Goal: Check status: Check status

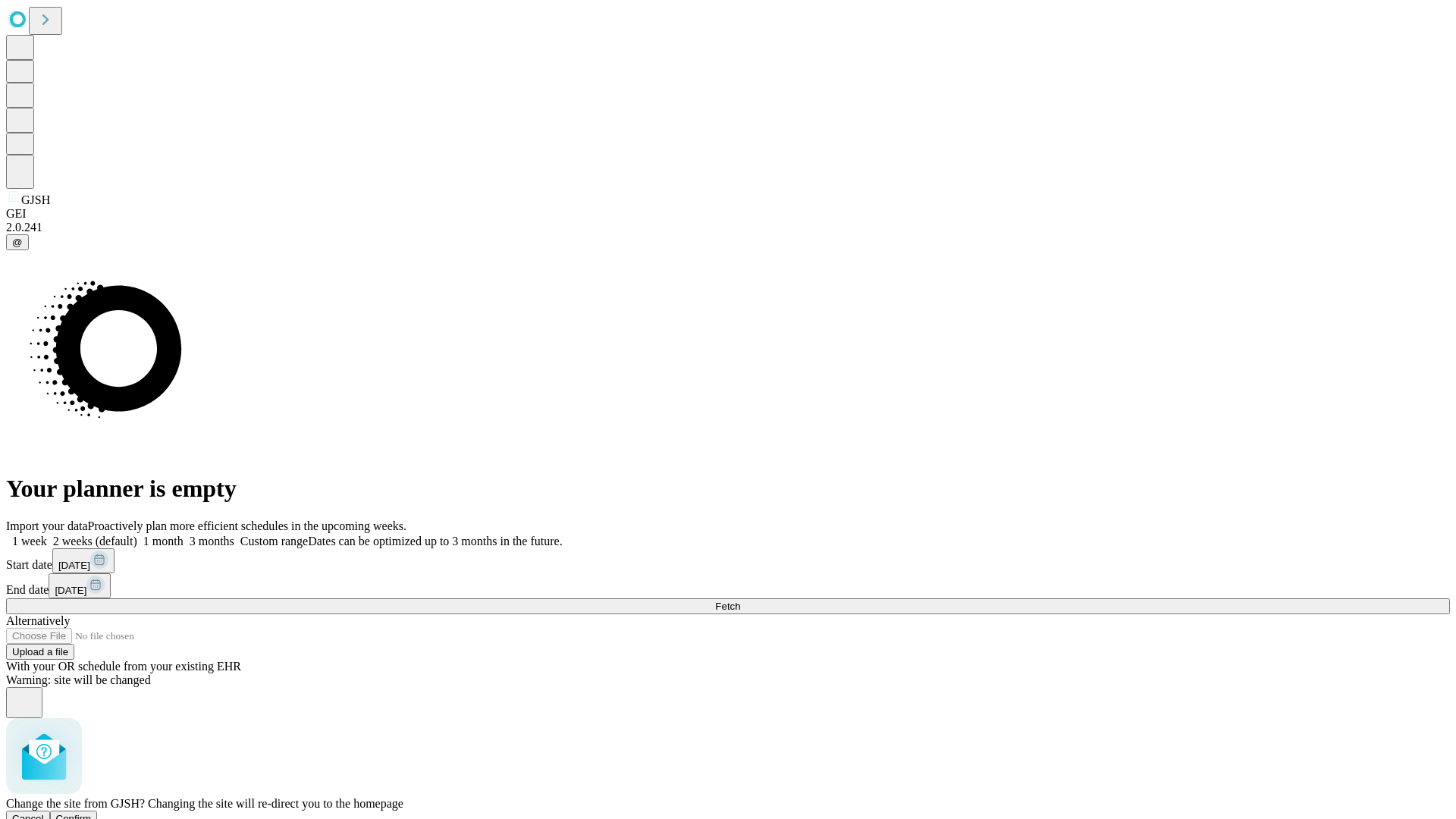
click at [92, 813] on span "Confirm" at bounding box center [74, 818] width 36 height 12
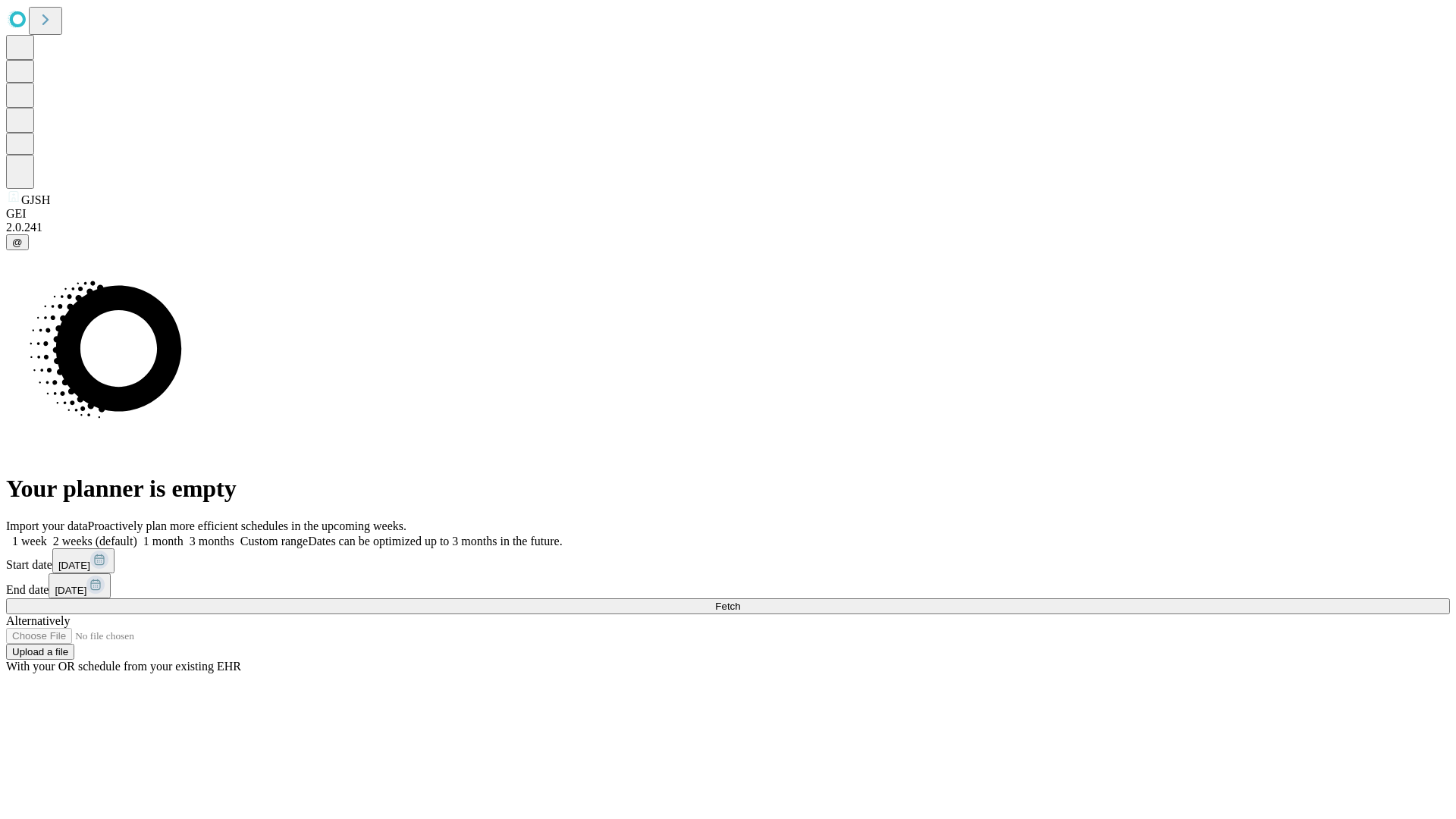
click at [47, 534] on label "1 week" at bounding box center [26, 541] width 41 height 13
click at [740, 600] on span "Fetch" at bounding box center [728, 606] width 25 height 12
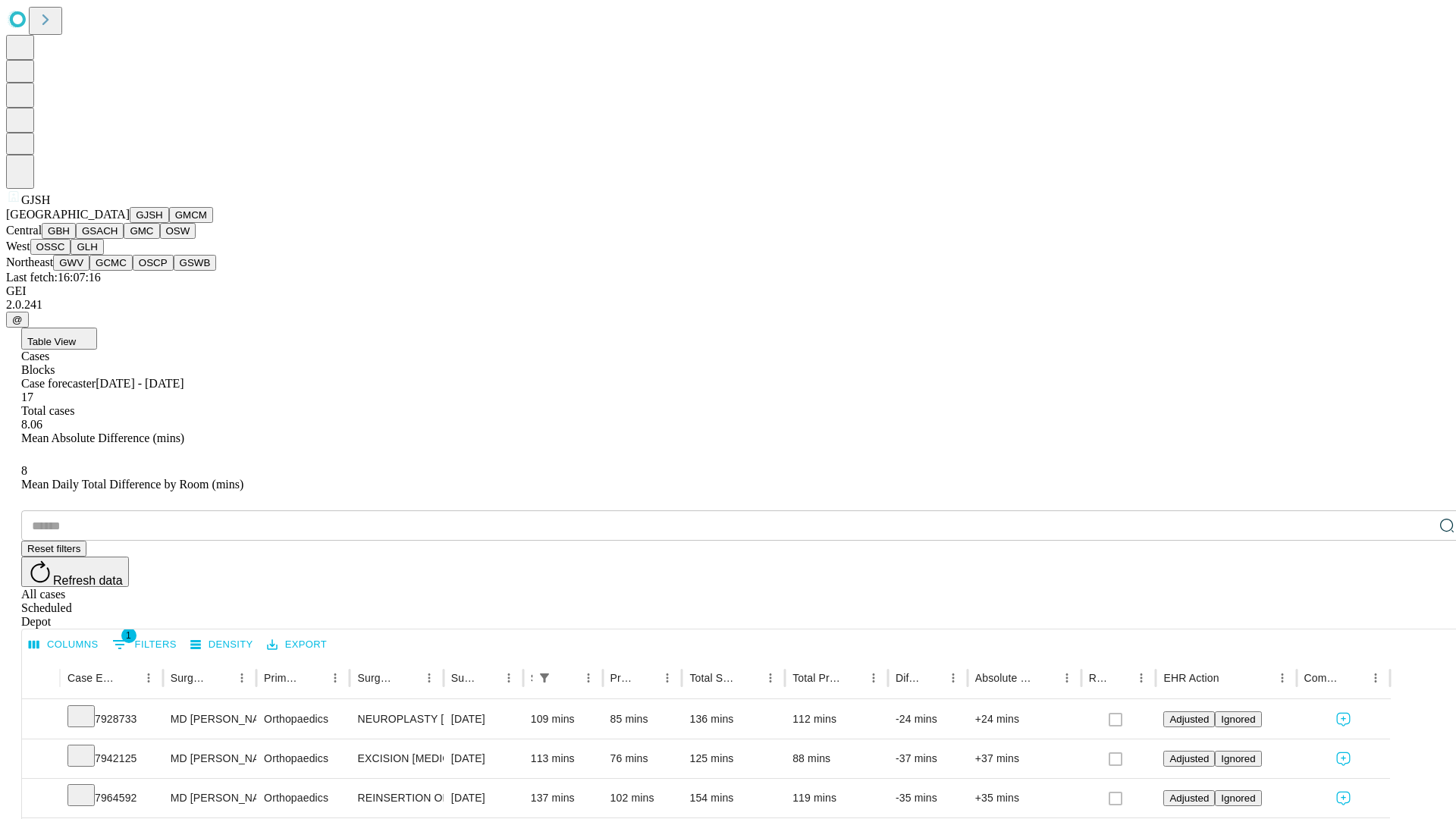
click at [169, 223] on button "GMCM" at bounding box center [191, 215] width 44 height 16
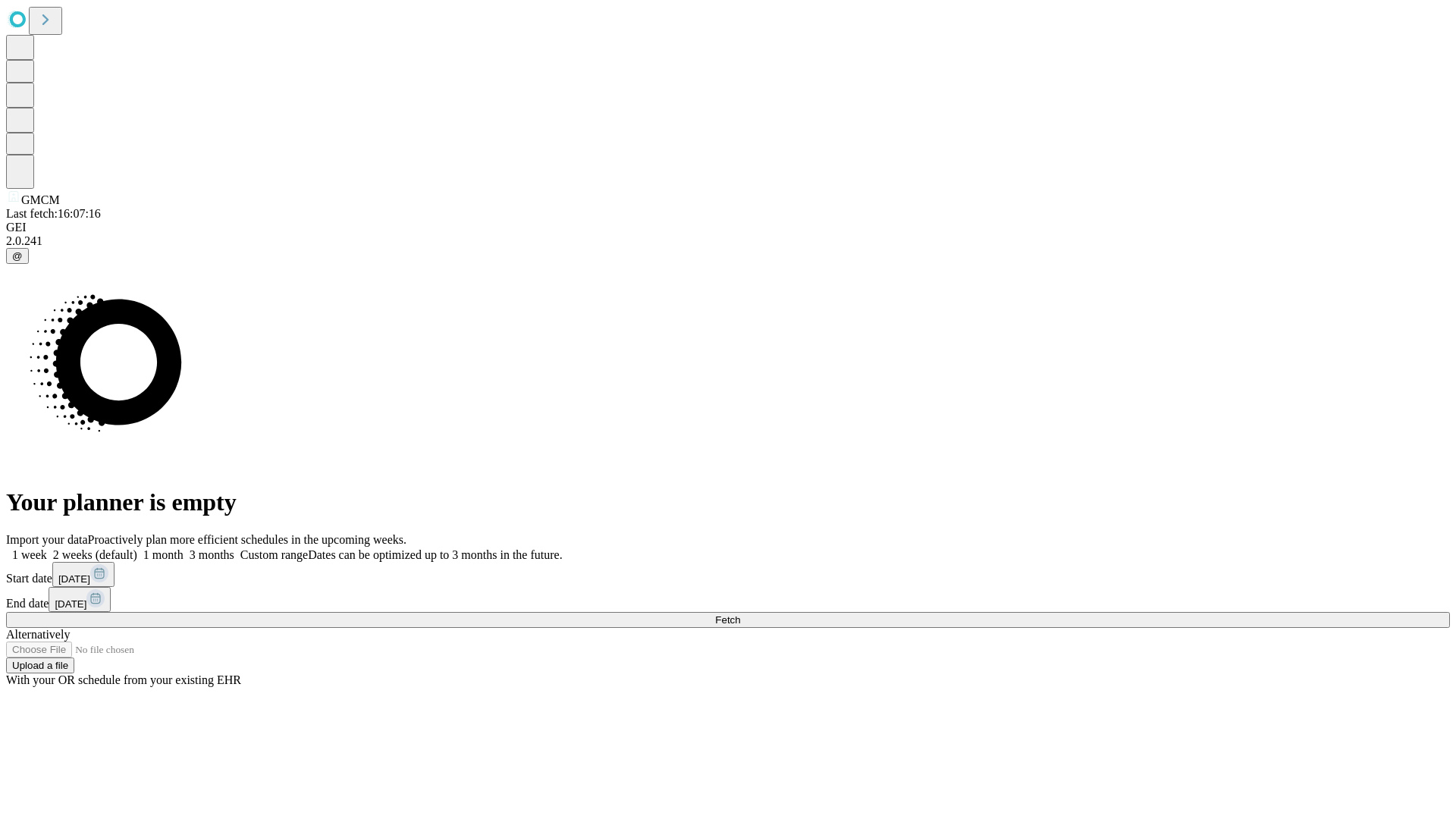
click at [47, 548] on label "1 week" at bounding box center [26, 555] width 41 height 13
click at [740, 614] on span "Fetch" at bounding box center [728, 619] width 25 height 12
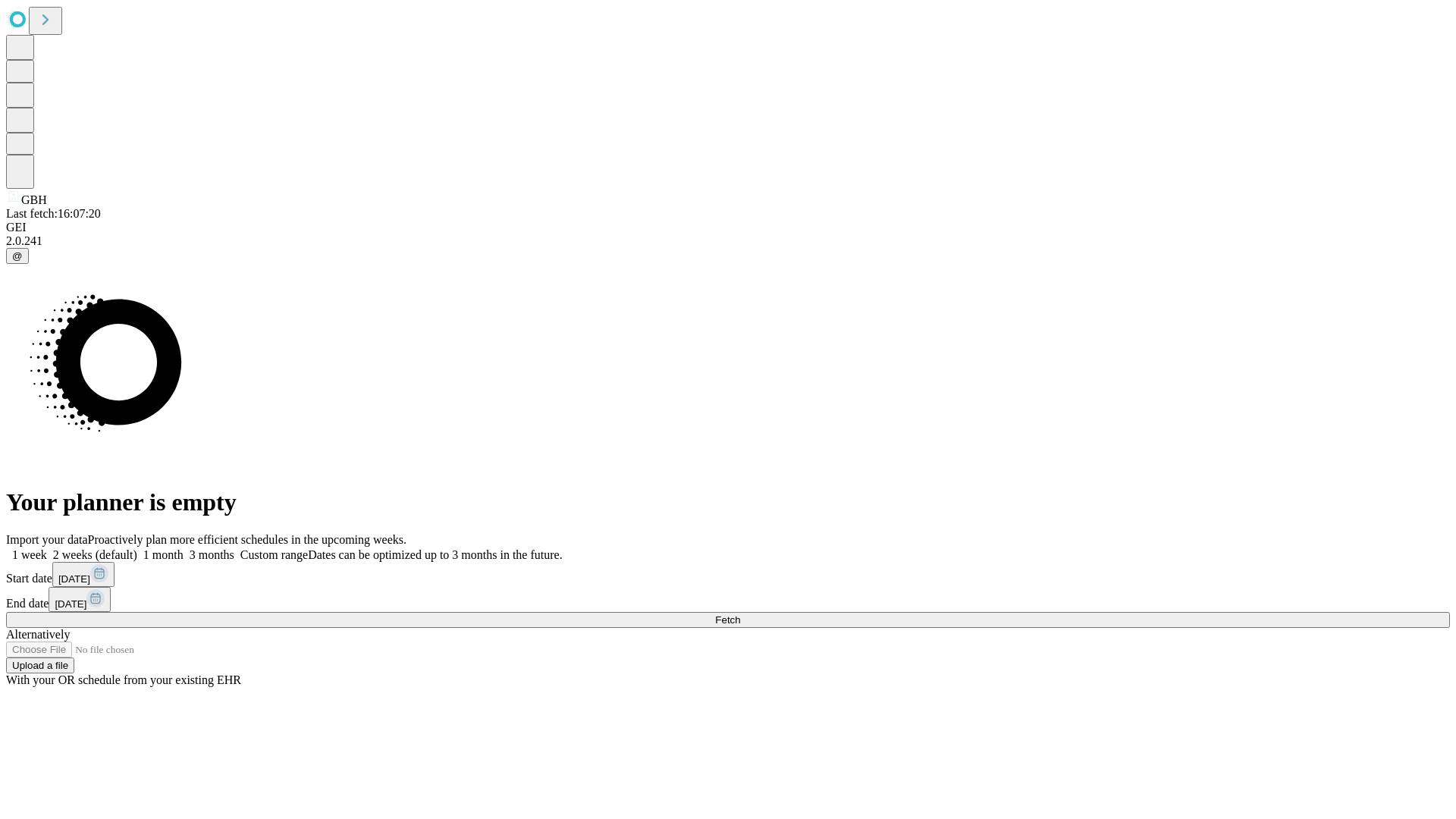
click at [47, 548] on label "1 week" at bounding box center [26, 555] width 41 height 13
click at [740, 614] on span "Fetch" at bounding box center [728, 619] width 25 height 12
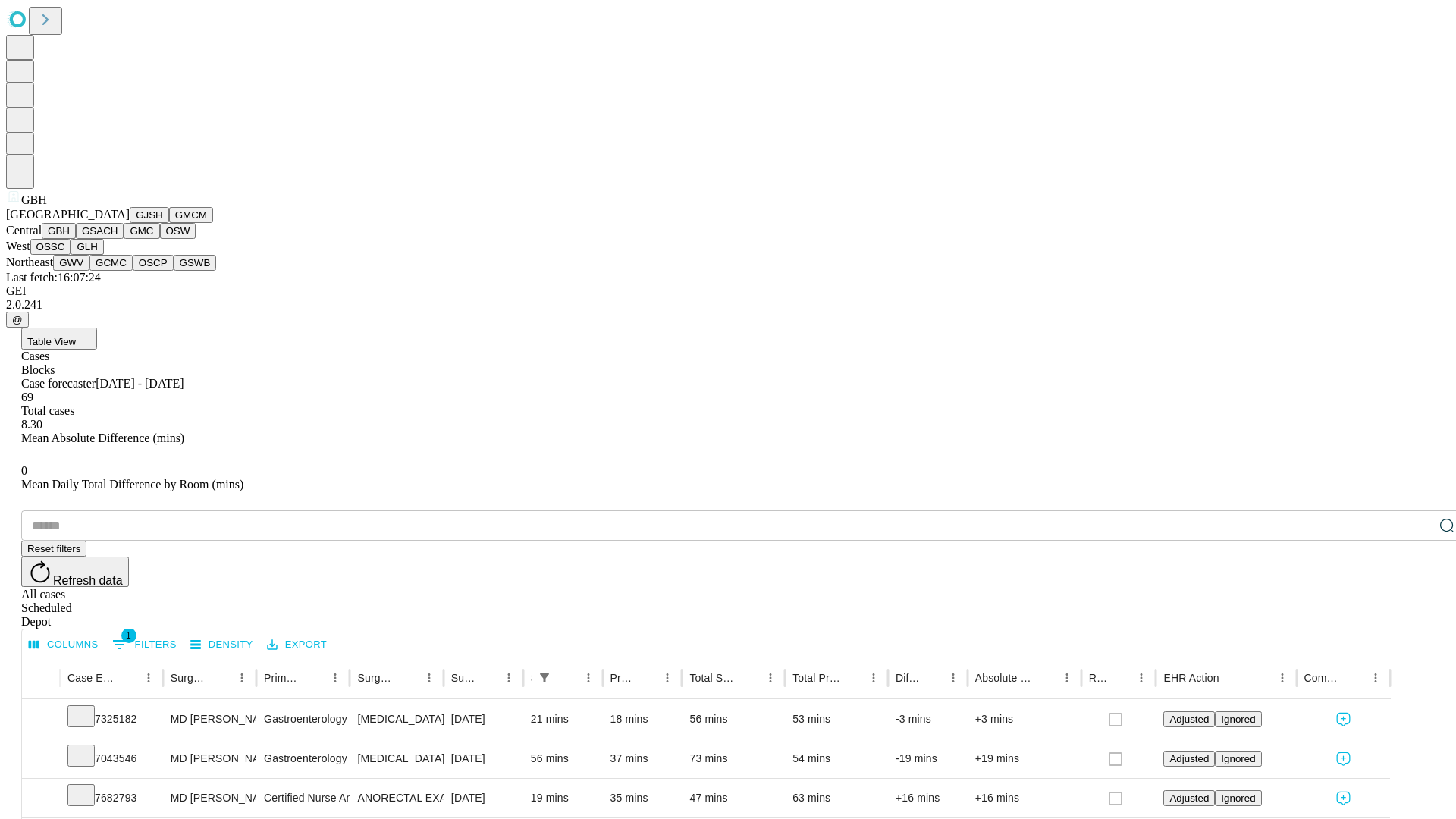
click at [118, 239] on button "GSACH" at bounding box center [99, 231] width 47 height 16
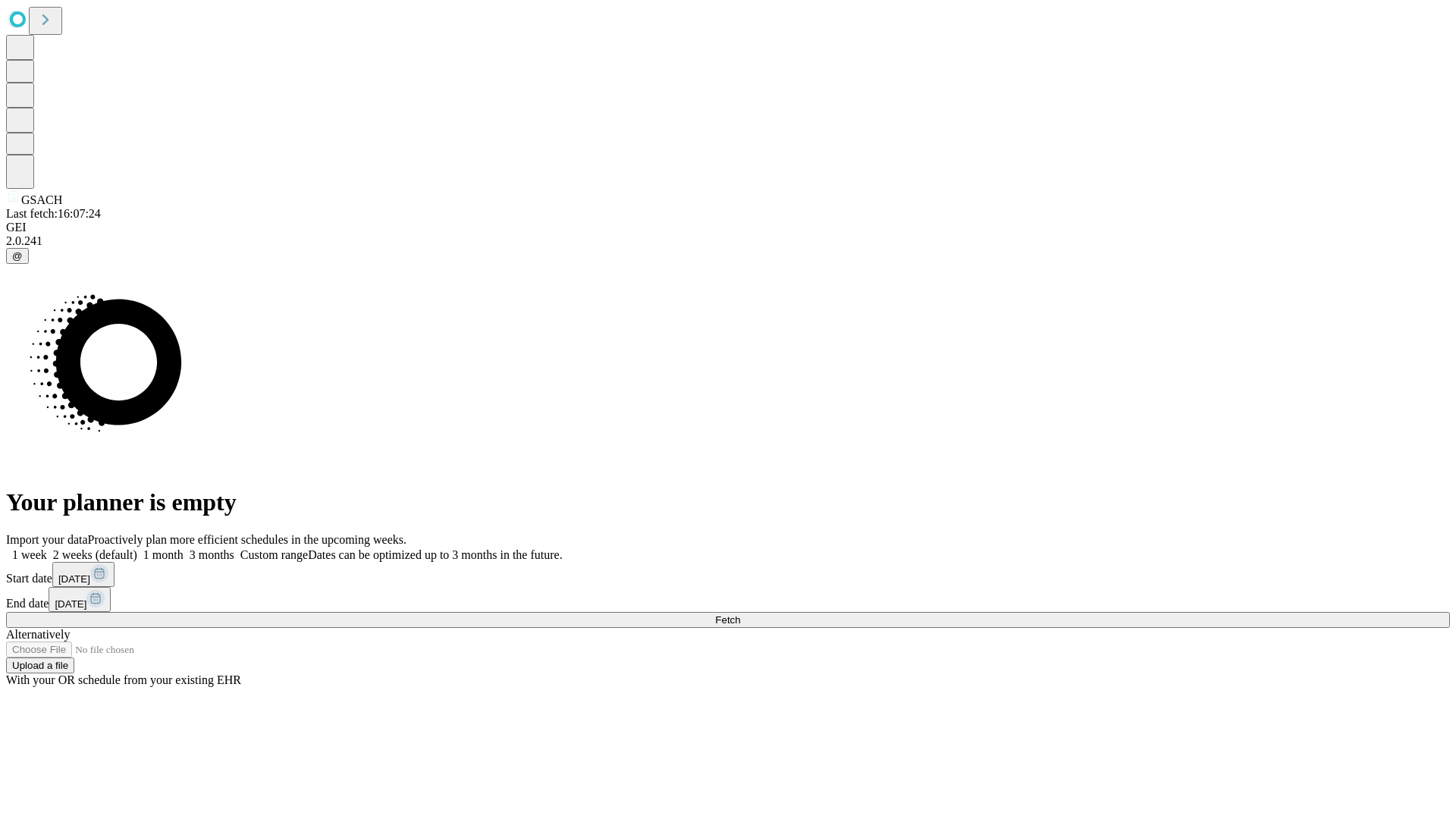
click at [47, 548] on label "1 week" at bounding box center [26, 555] width 41 height 13
click at [740, 614] on span "Fetch" at bounding box center [728, 619] width 25 height 12
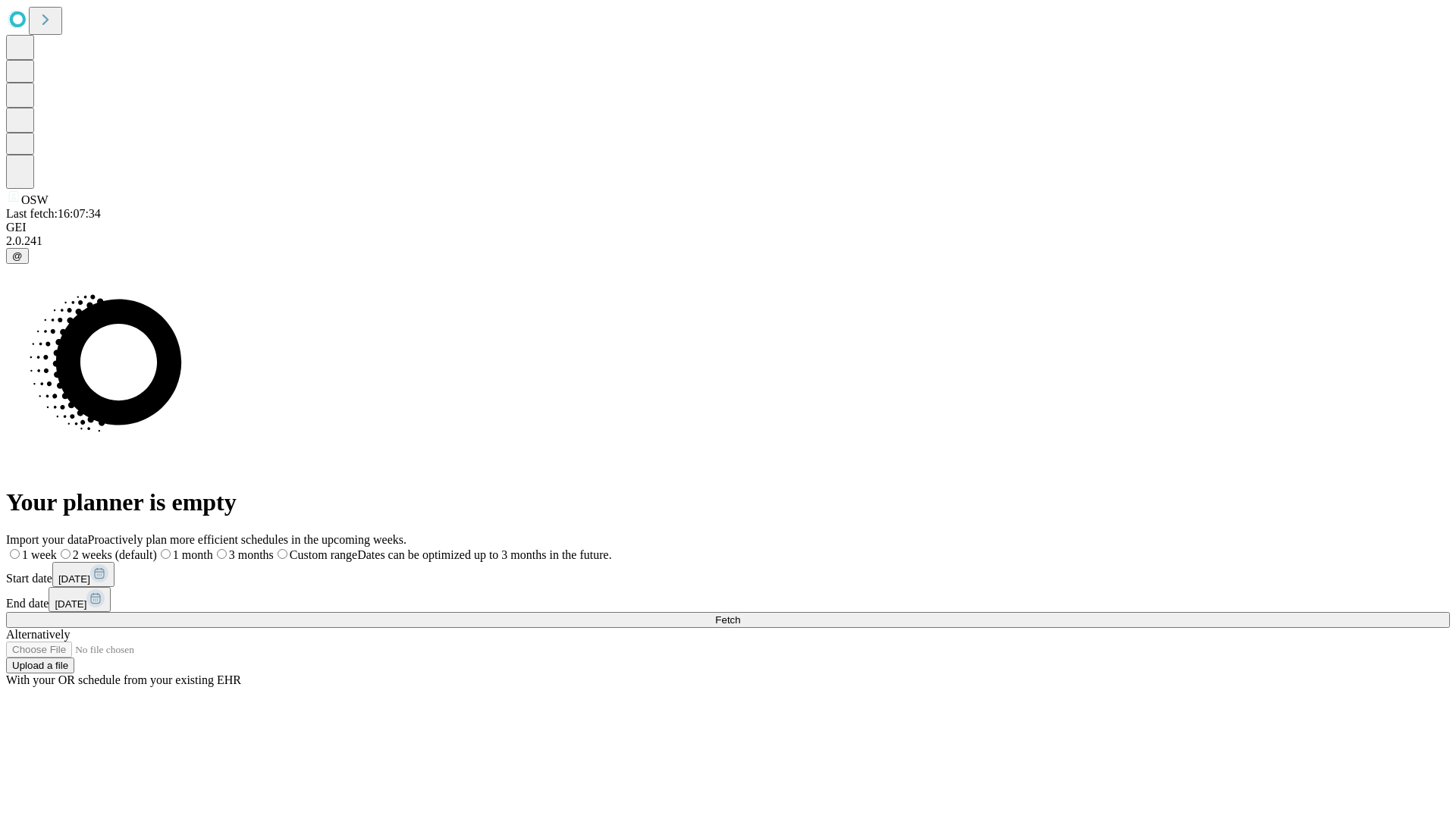
click at [57, 548] on label "1 week" at bounding box center [31, 555] width 51 height 13
click at [740, 614] on span "Fetch" at bounding box center [728, 619] width 25 height 12
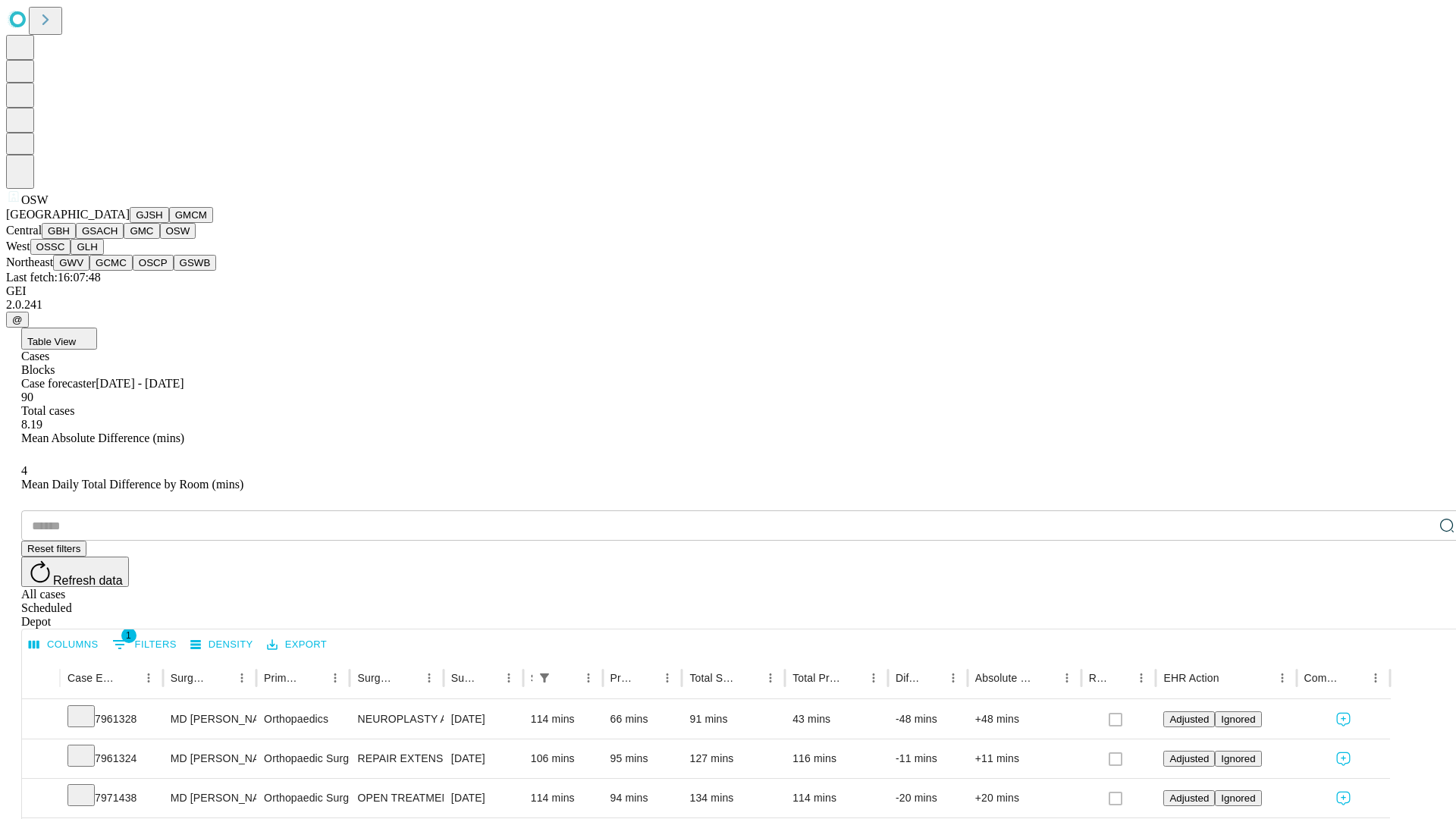
click at [72, 254] on button "OSSC" at bounding box center [51, 247] width 41 height 16
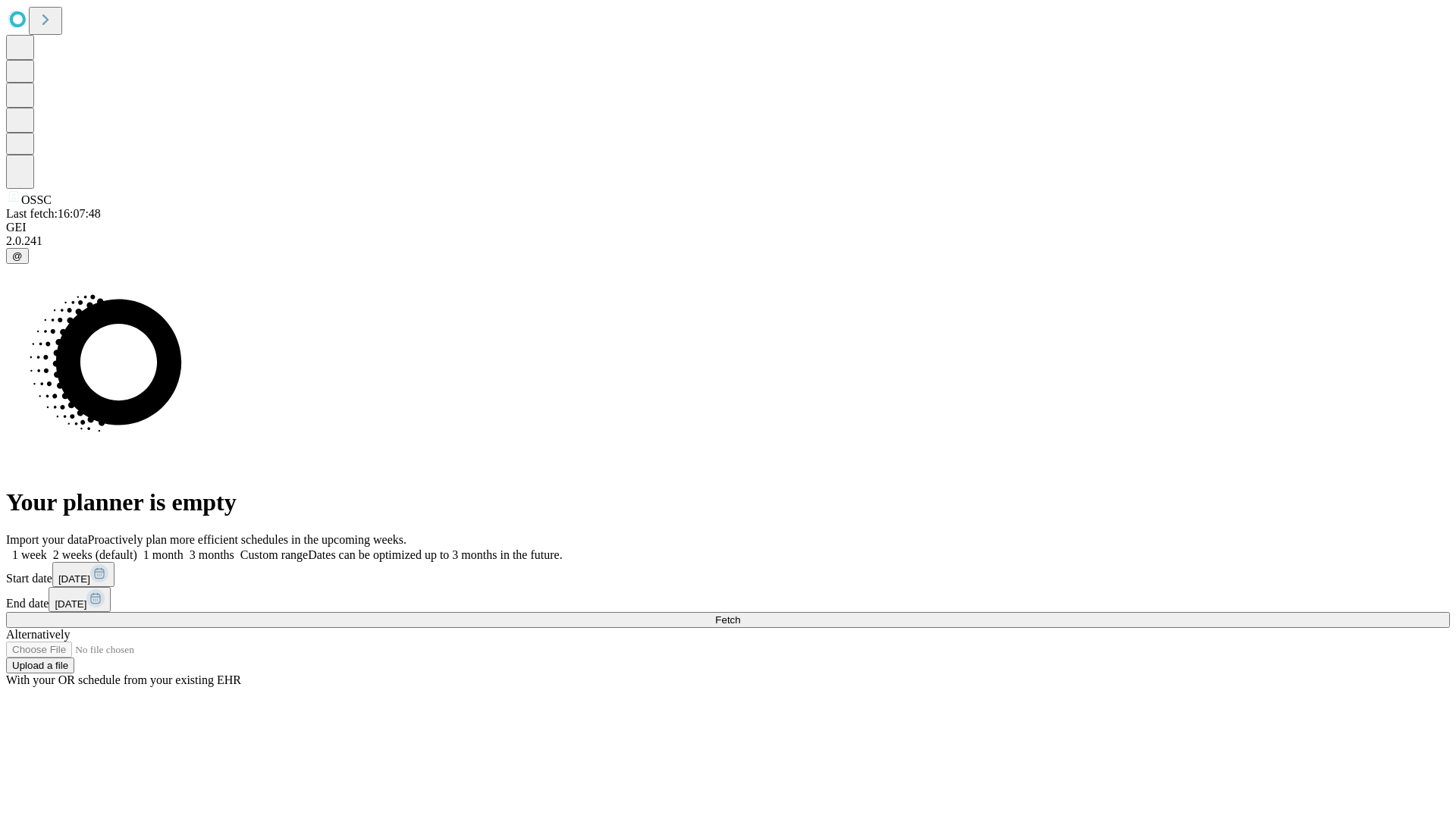
click at [47, 548] on label "1 week" at bounding box center [26, 555] width 41 height 13
click at [740, 614] on span "Fetch" at bounding box center [728, 619] width 25 height 12
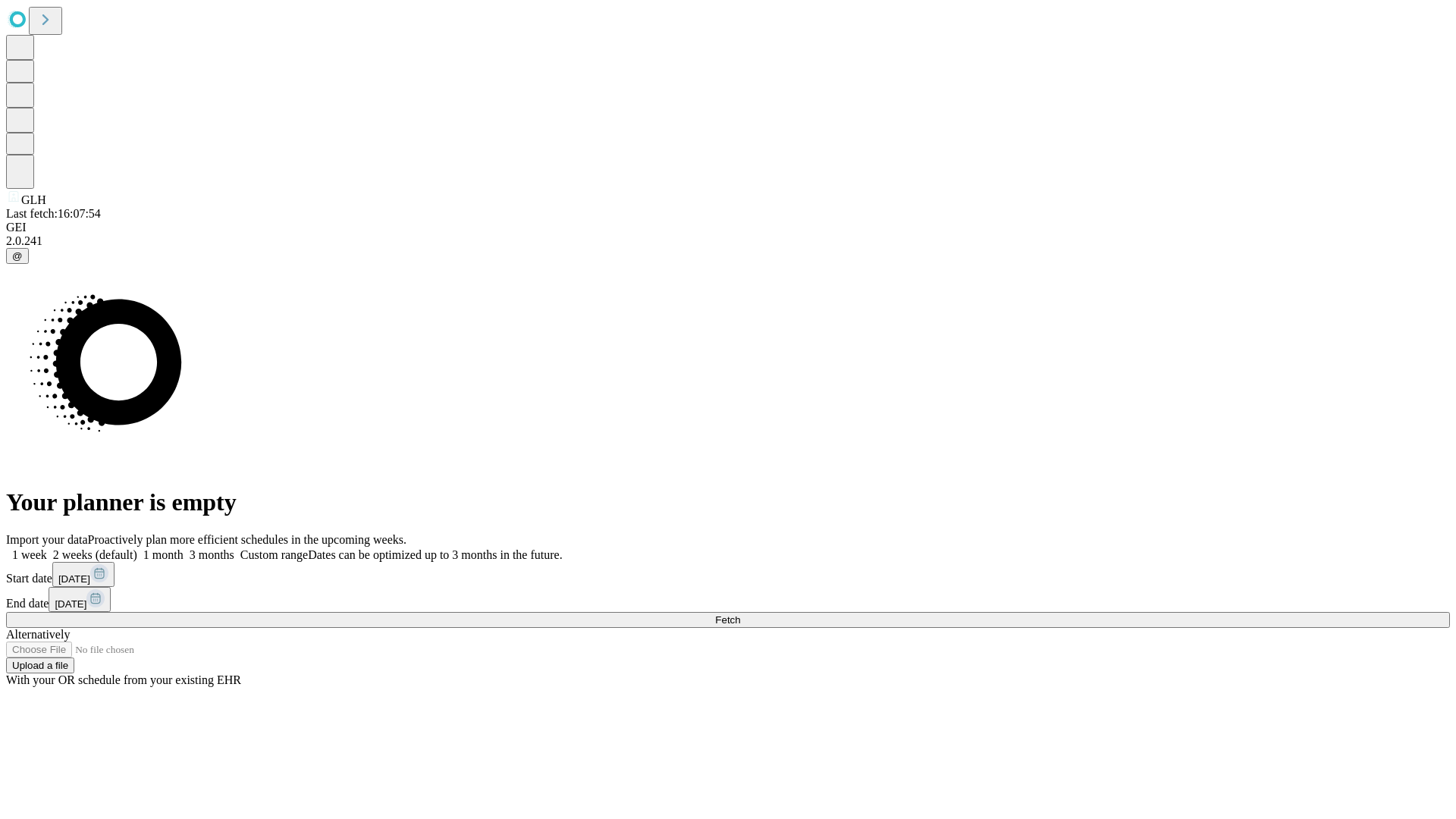
click at [47, 548] on label "1 week" at bounding box center [26, 555] width 41 height 13
click at [740, 614] on span "Fetch" at bounding box center [728, 619] width 25 height 12
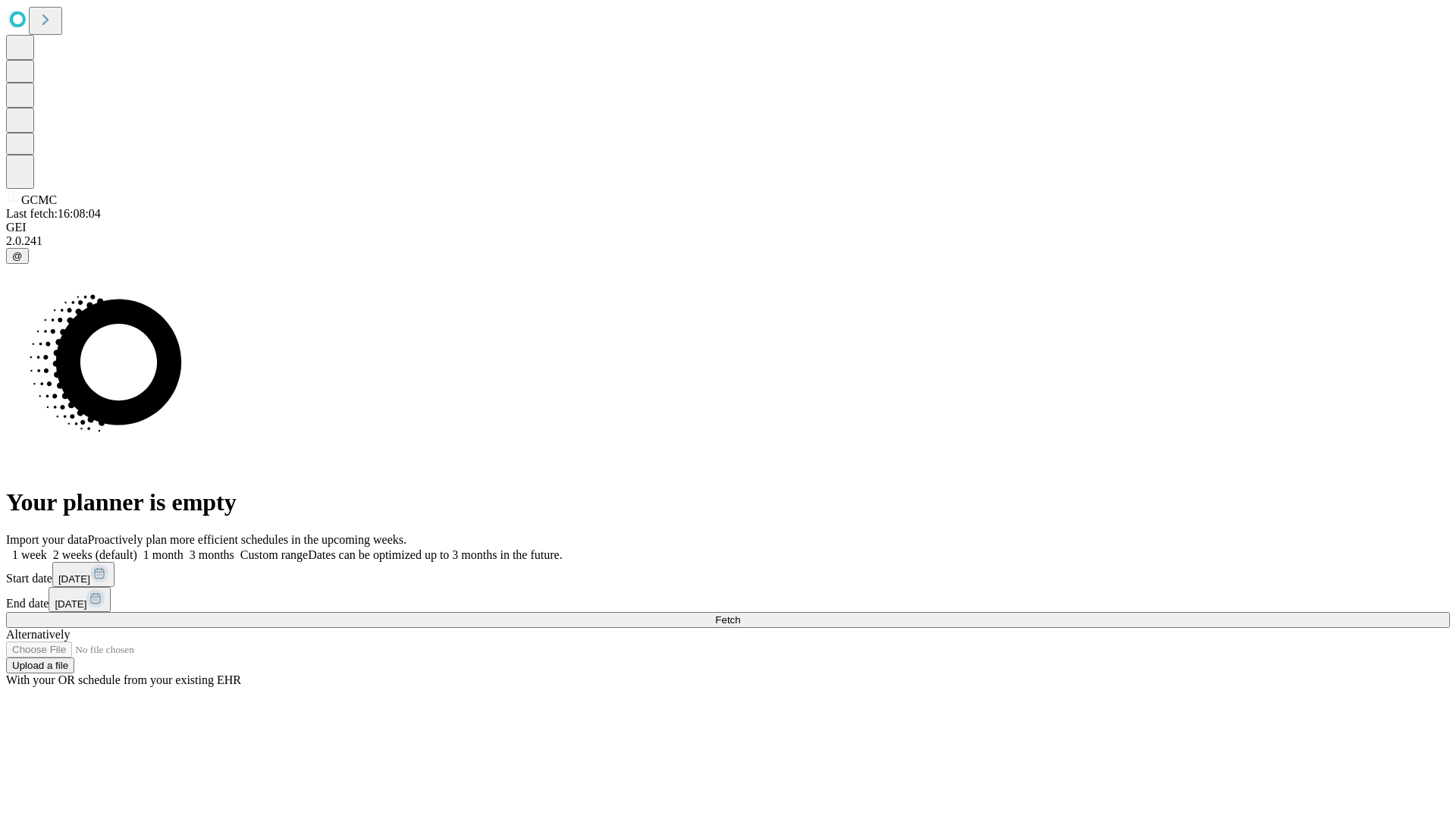
click at [47, 548] on label "1 week" at bounding box center [26, 555] width 41 height 13
click at [740, 614] on span "Fetch" at bounding box center [728, 619] width 25 height 12
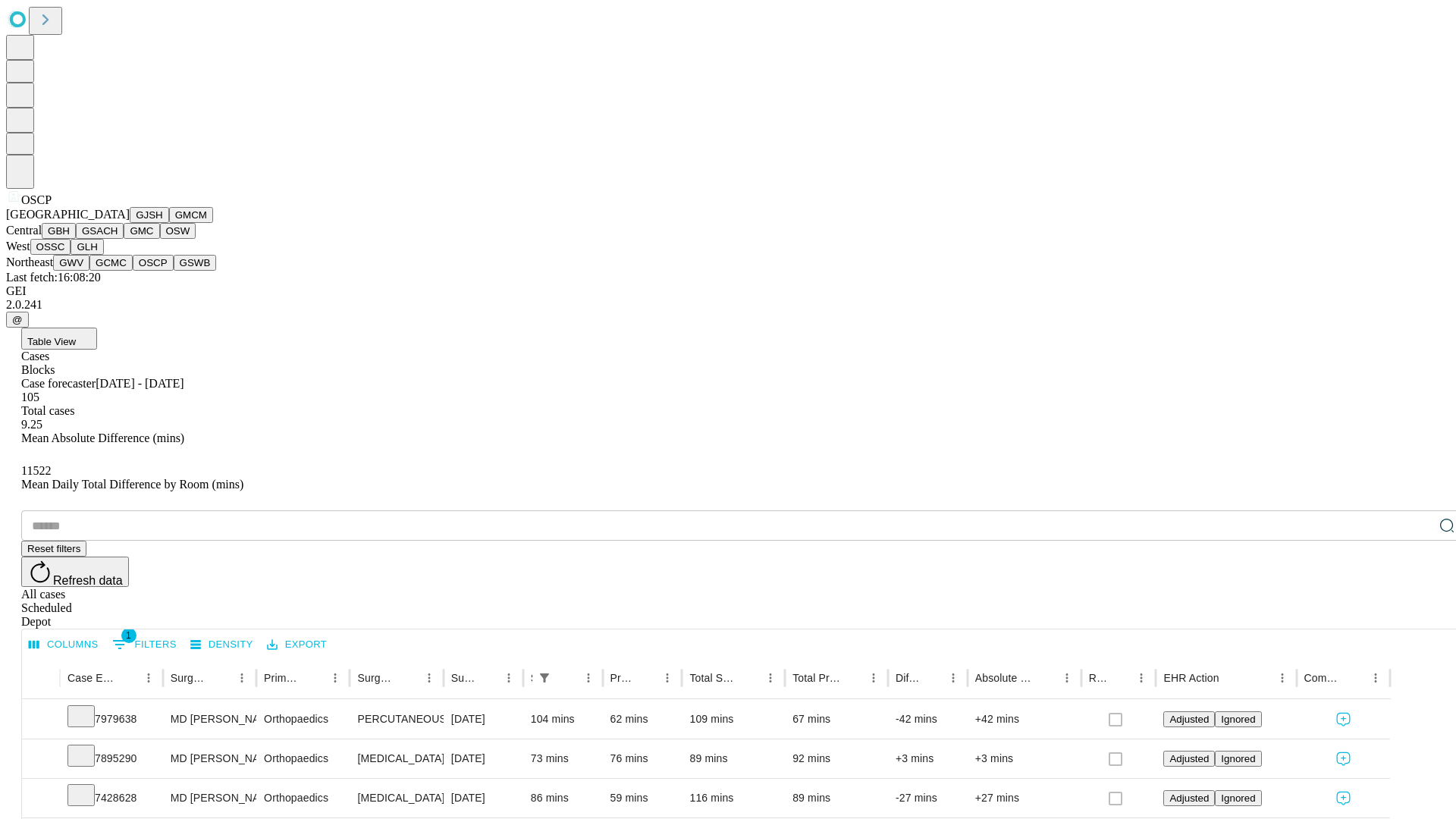
click at [174, 271] on button "GSWB" at bounding box center [195, 262] width 44 height 16
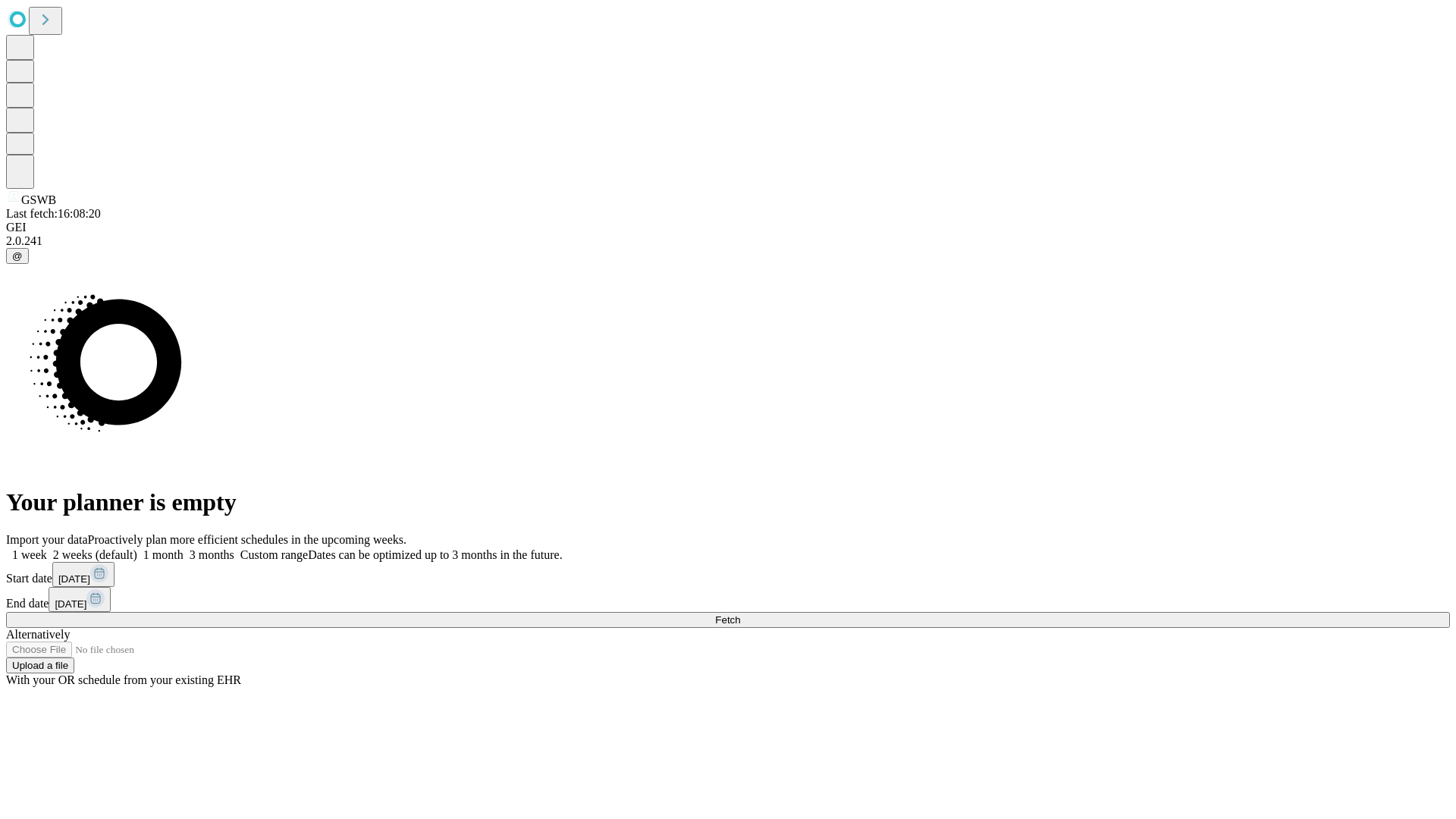
click at [740, 614] on span "Fetch" at bounding box center [728, 619] width 25 height 12
